Goal: Check status

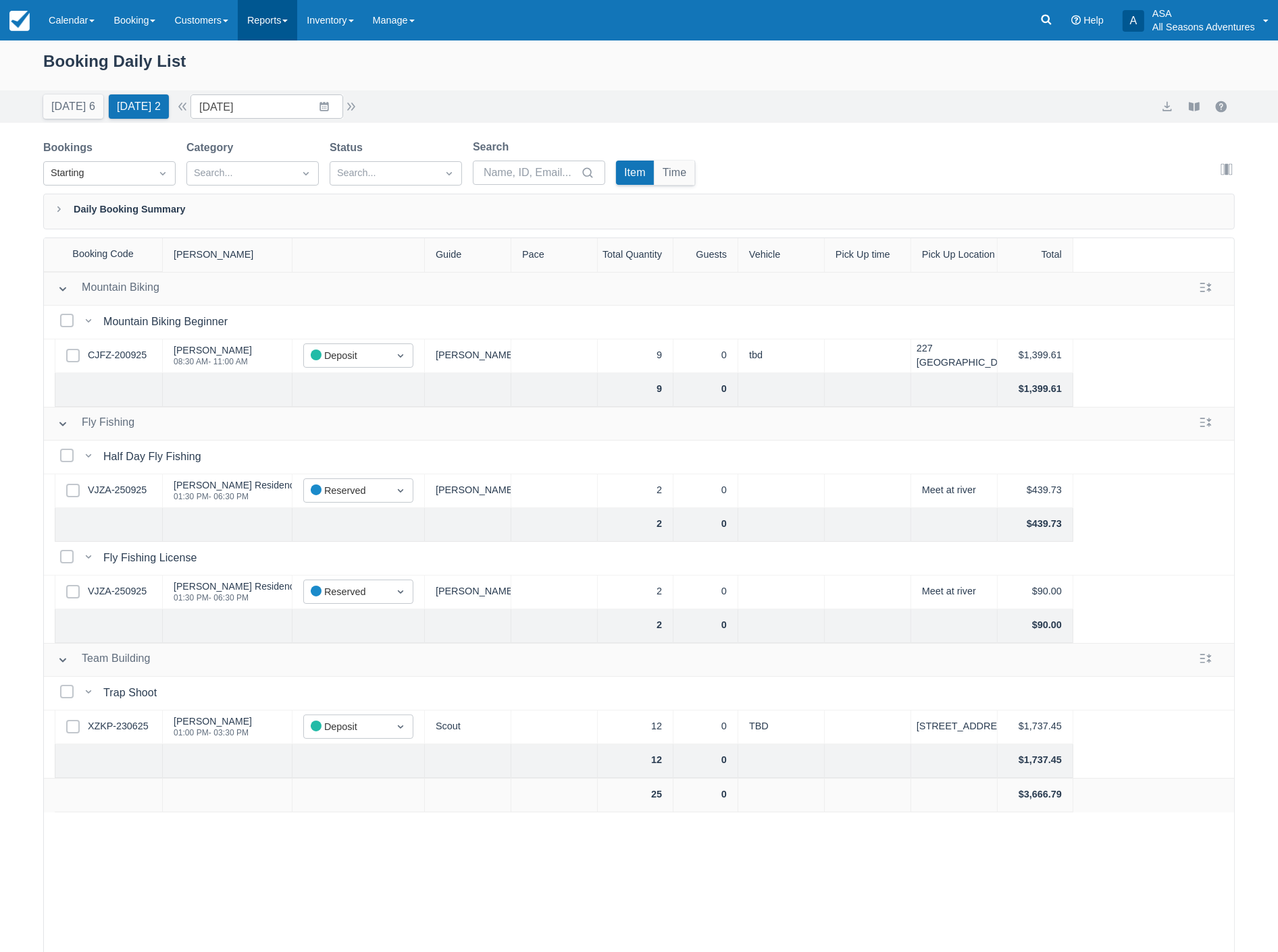
click at [284, 20] on link "Reports" at bounding box center [267, 20] width 59 height 41
click at [293, 110] on link "Transactions" at bounding box center [292, 115] width 107 height 29
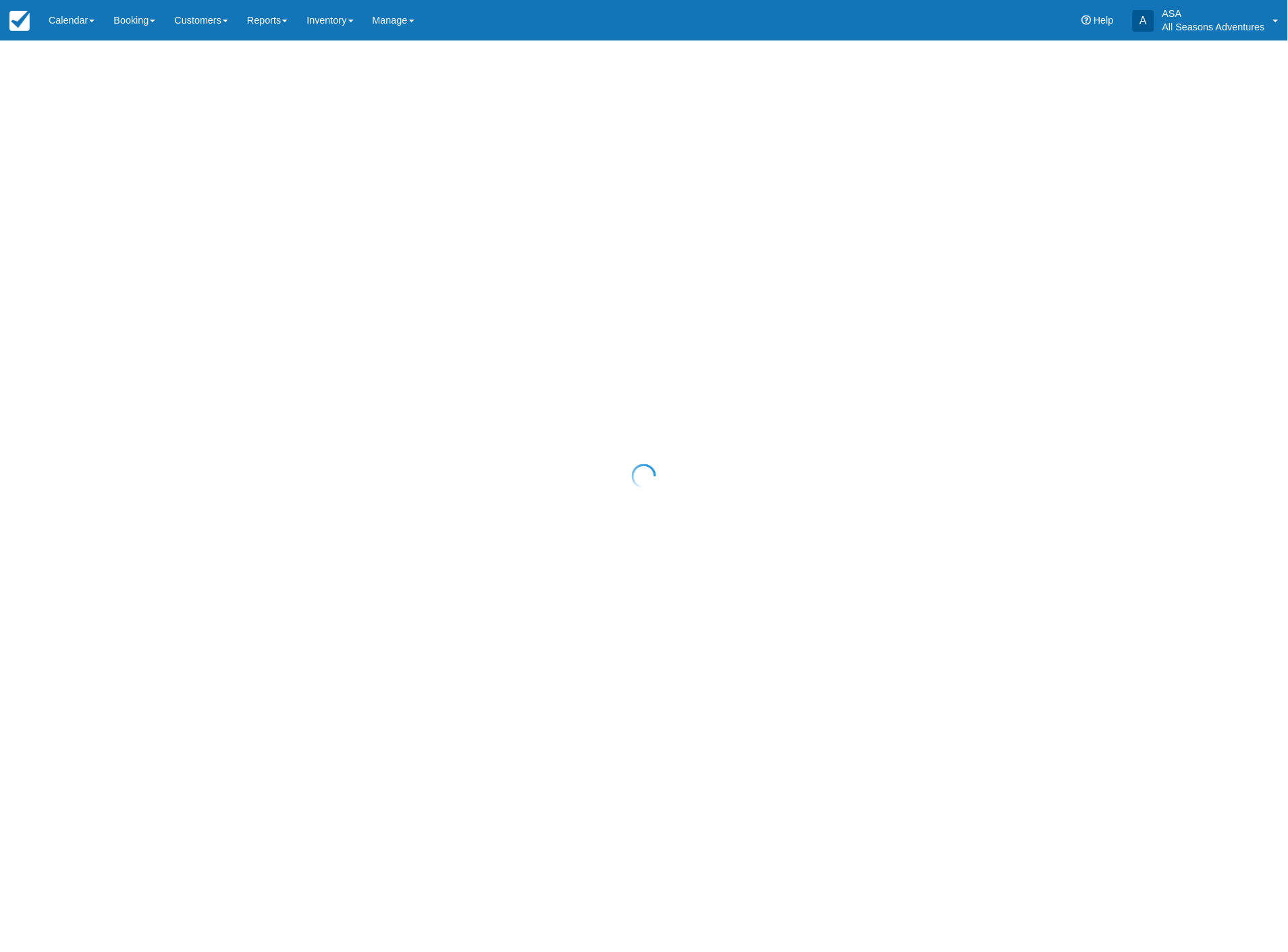
select select "10"
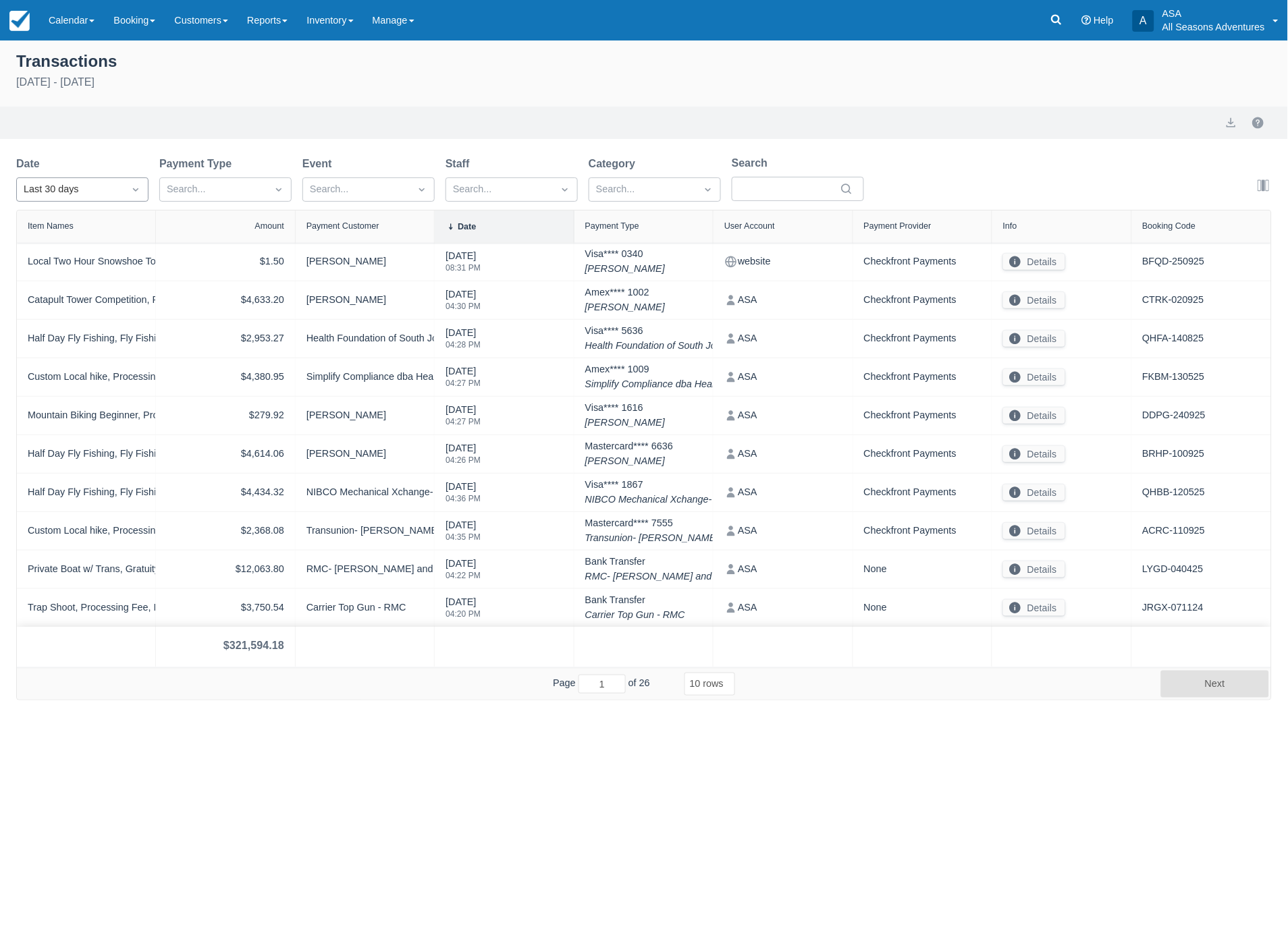
click at [138, 187] on icon "Dropdown icon" at bounding box center [136, 190] width 14 height 14
click at [108, 221] on div "Custom" at bounding box center [82, 223] width 132 height 26
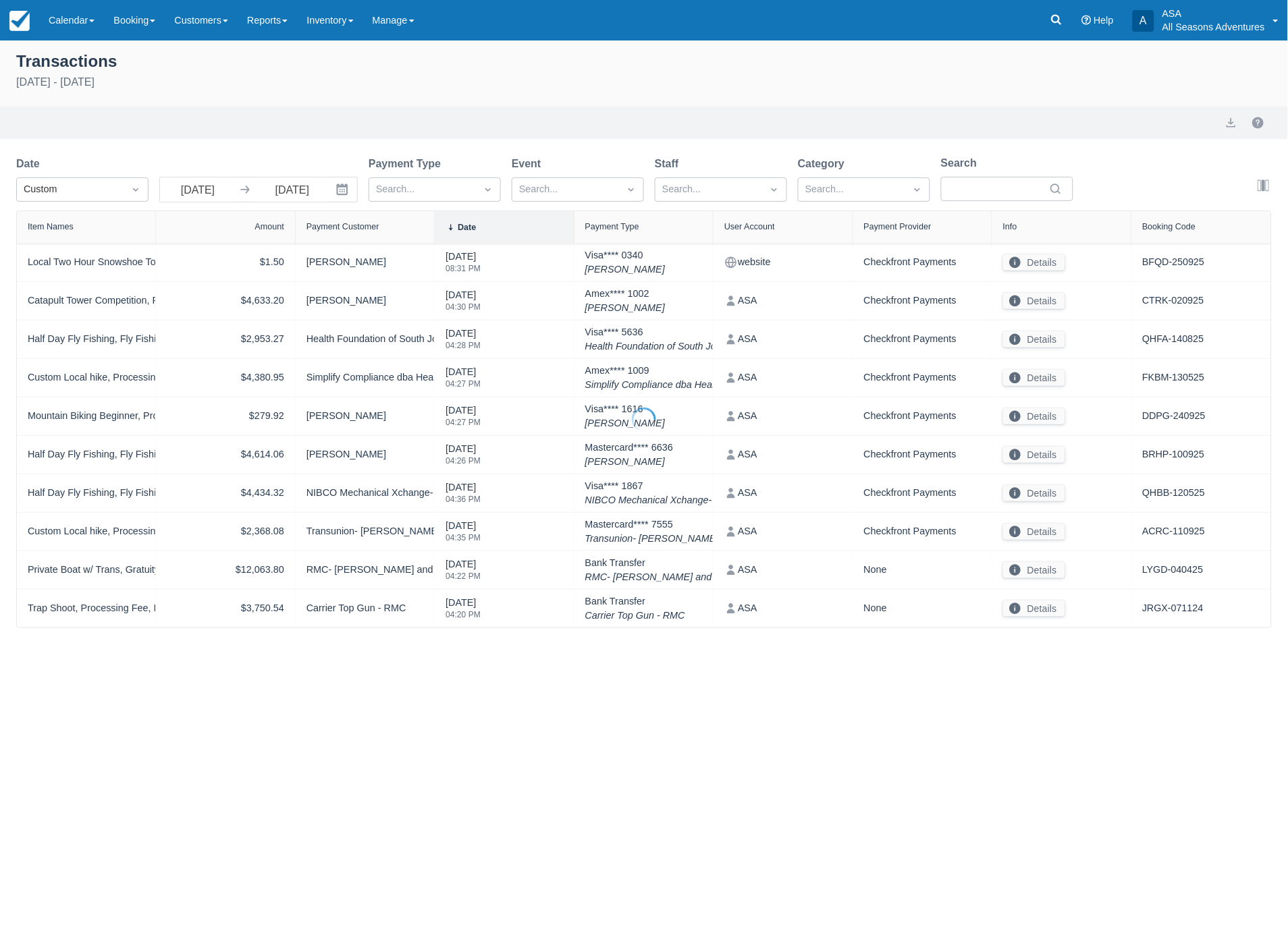
select select "10"
click at [239, 193] on icon at bounding box center [246, 190] width 14 height 14
click at [207, 181] on input "08/27/25" at bounding box center [197, 190] width 76 height 24
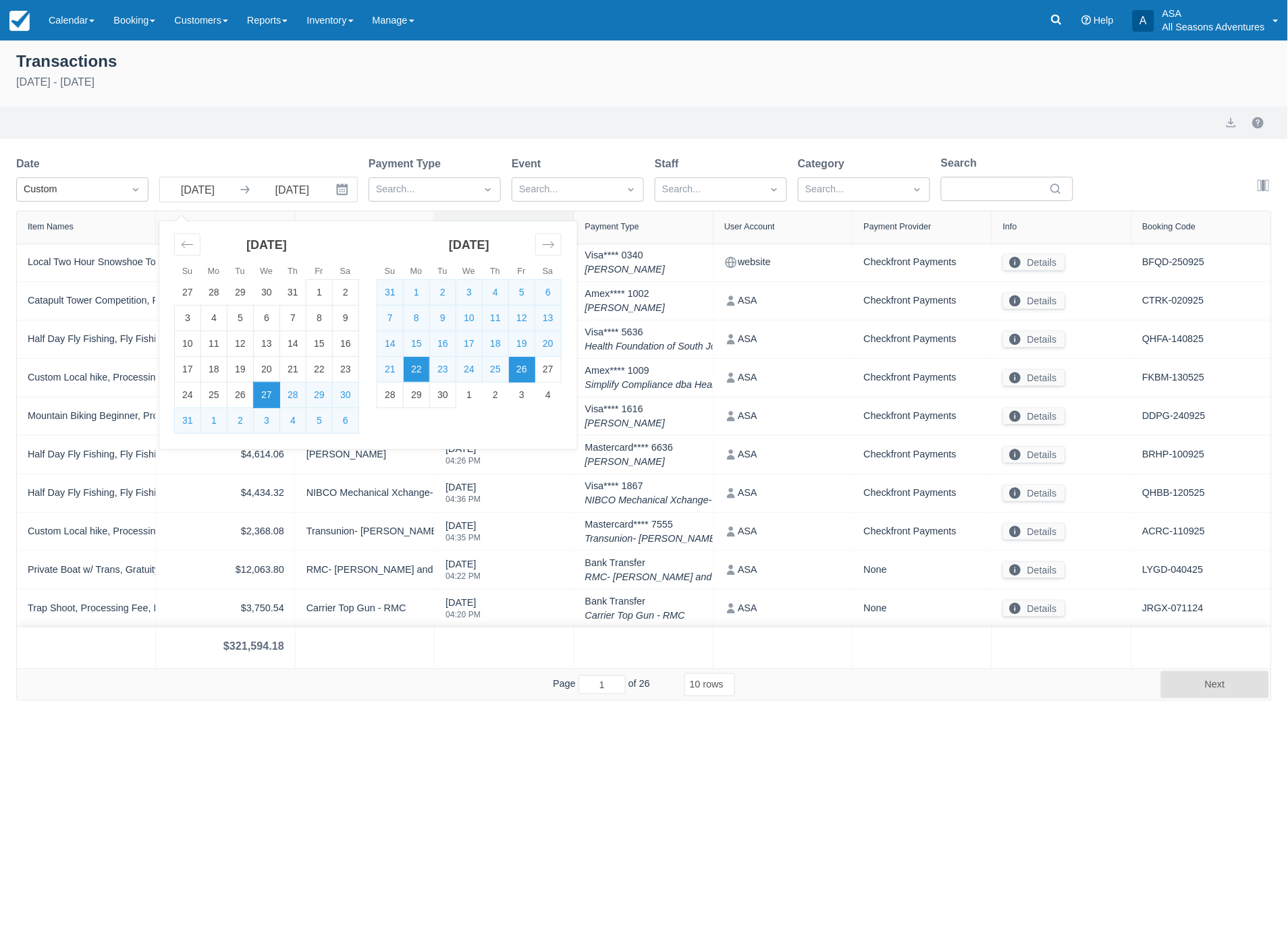
click at [422, 358] on td "22" at bounding box center [417, 370] width 26 height 26
type input "09/22/25"
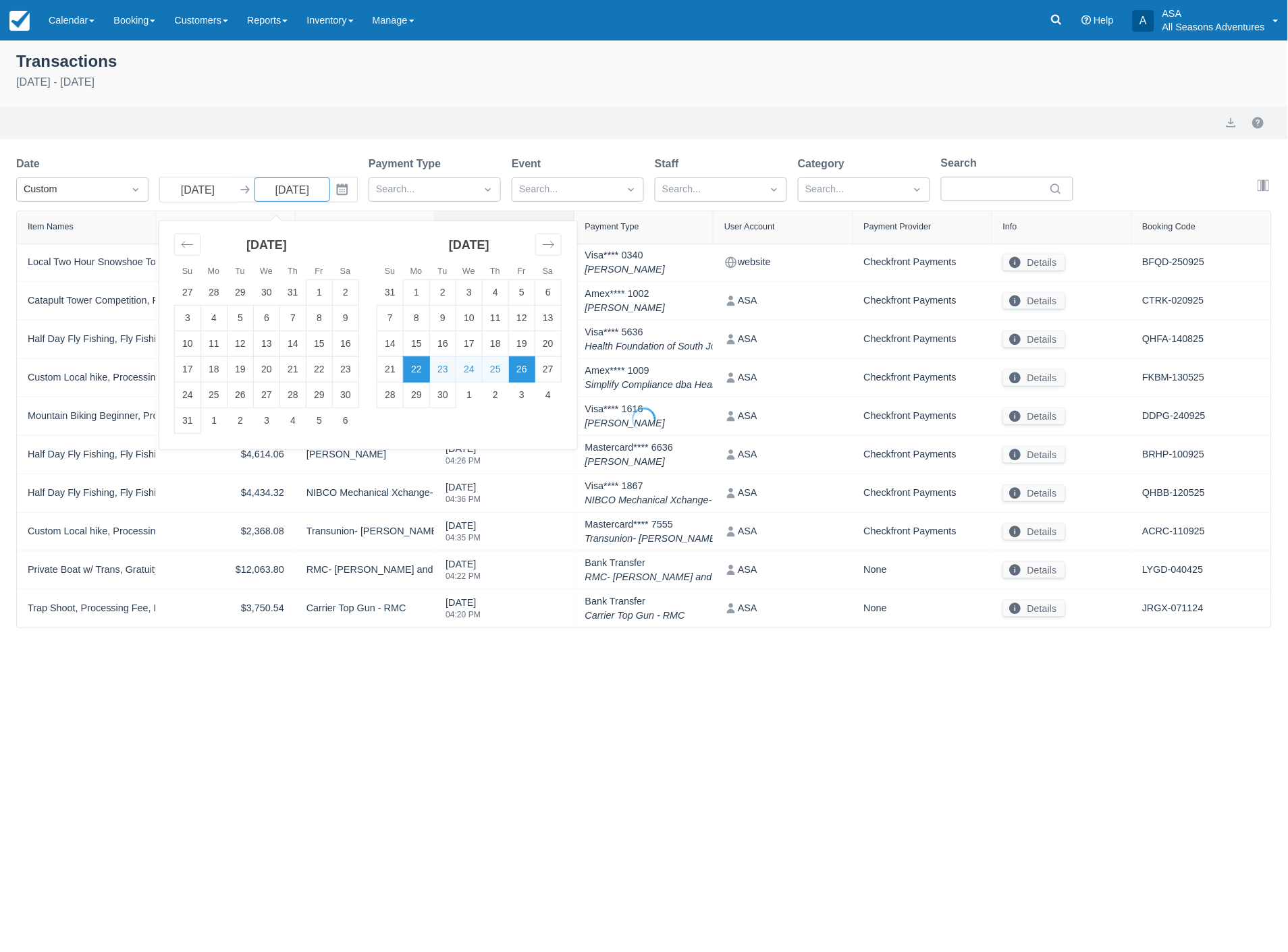
select select "10"
click at [422, 358] on td "22" at bounding box center [417, 370] width 26 height 26
type input "09/22/25"
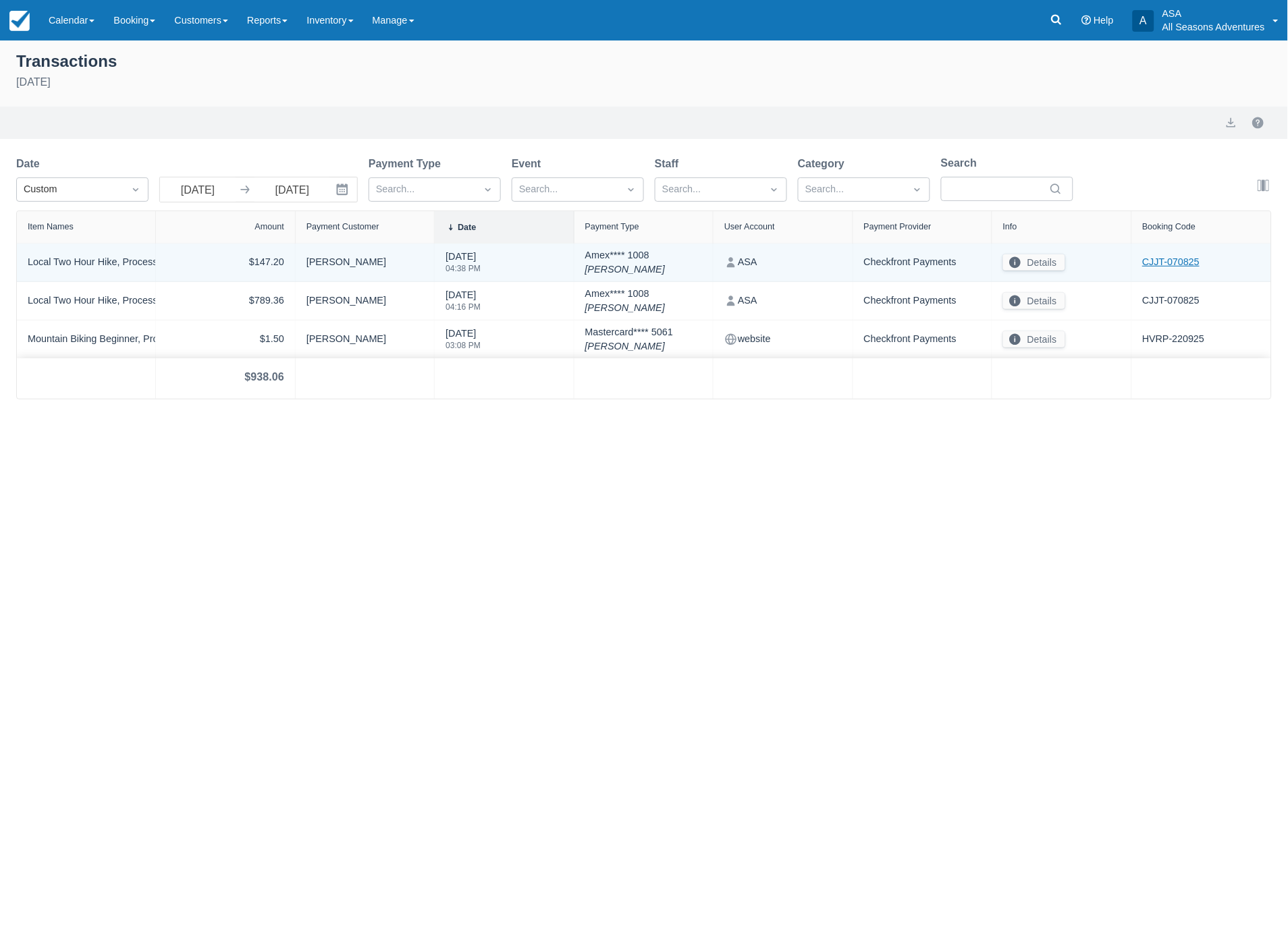
click at [1186, 262] on link "CJJT-070825" at bounding box center [1172, 262] width 57 height 15
